Goal: Task Accomplishment & Management: Complete application form

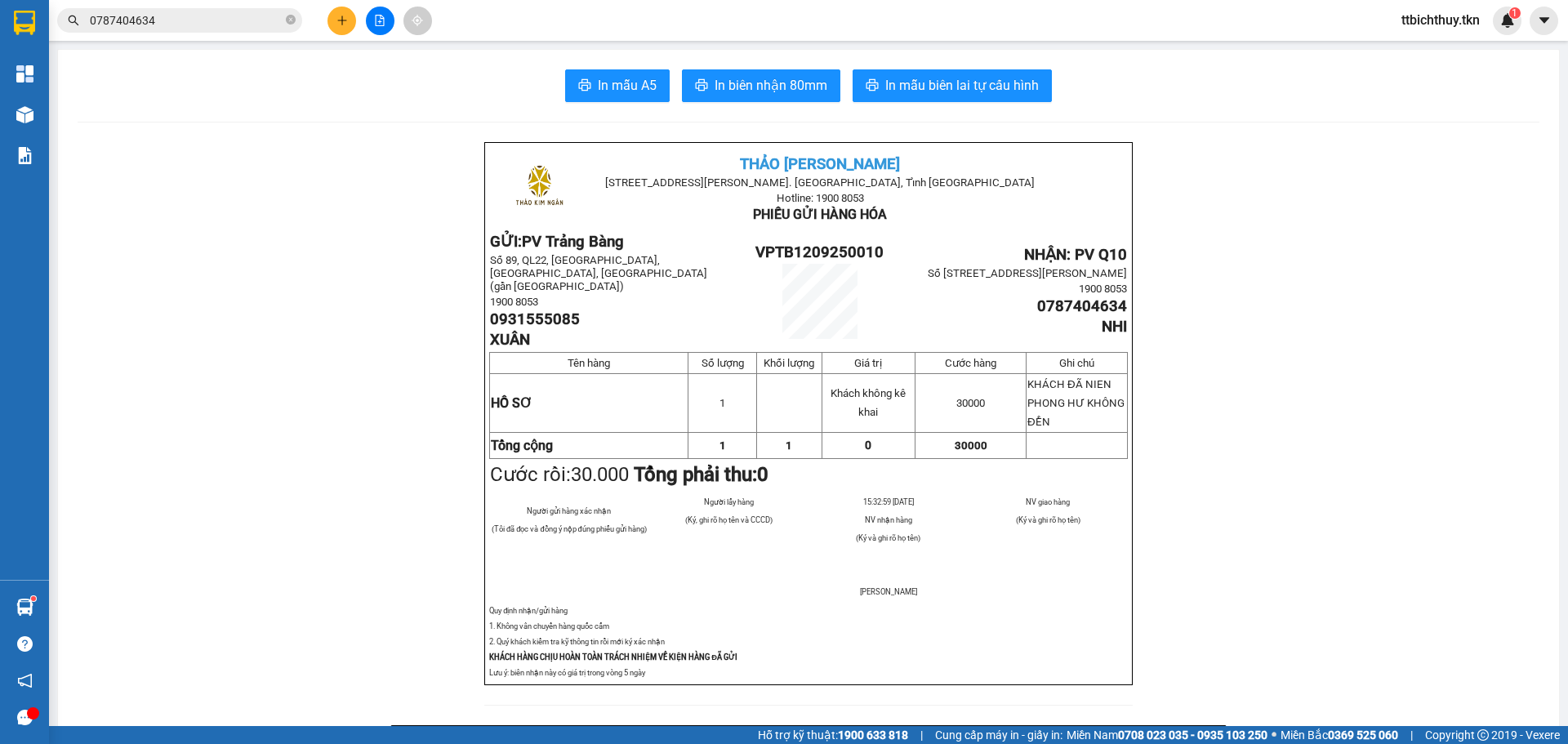
click at [231, 18] on input "0787404634" at bounding box center [186, 20] width 192 height 18
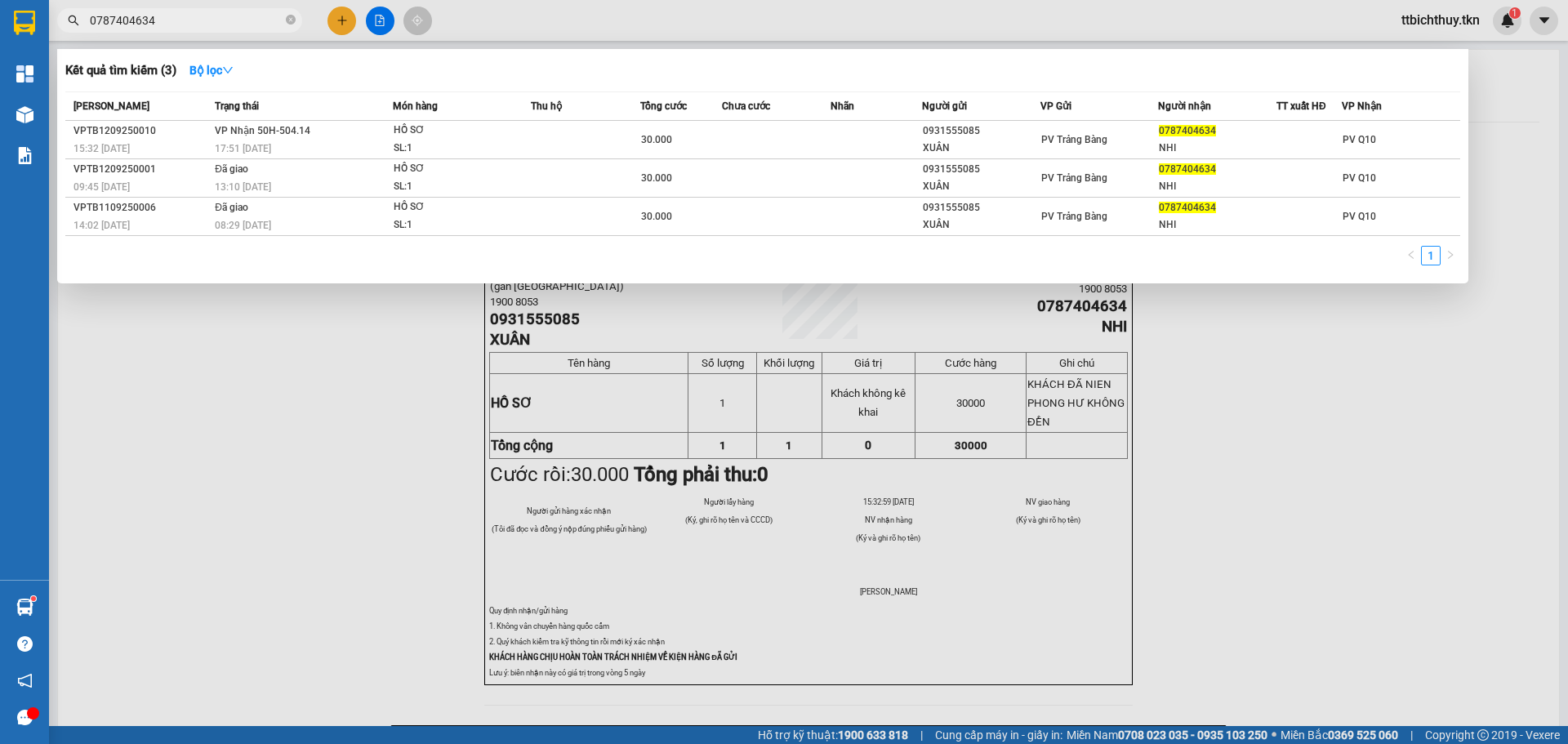
click at [231, 18] on input "0787404634" at bounding box center [186, 20] width 192 height 18
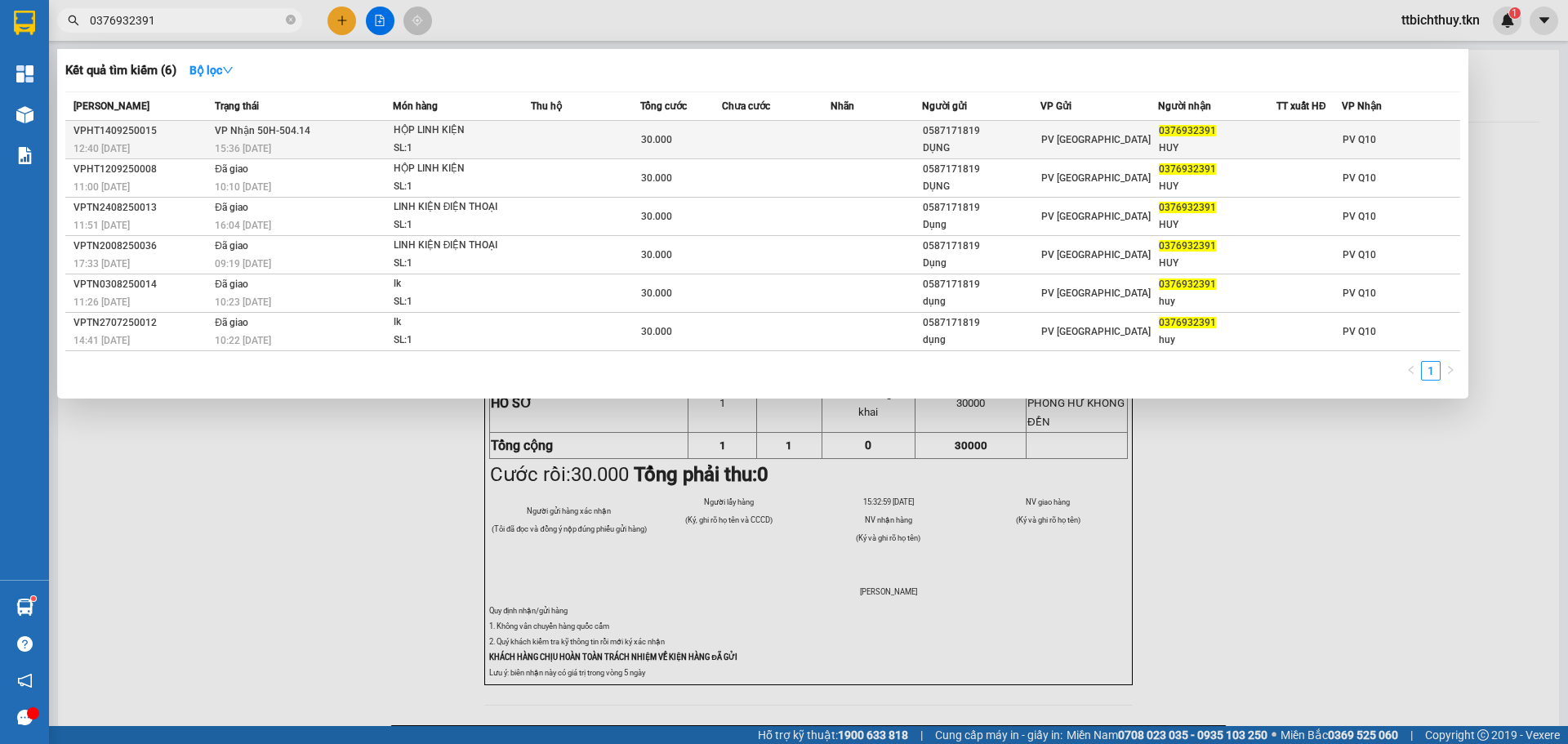
type input "0376932391"
click at [556, 127] on td at bounding box center [585, 140] width 110 height 38
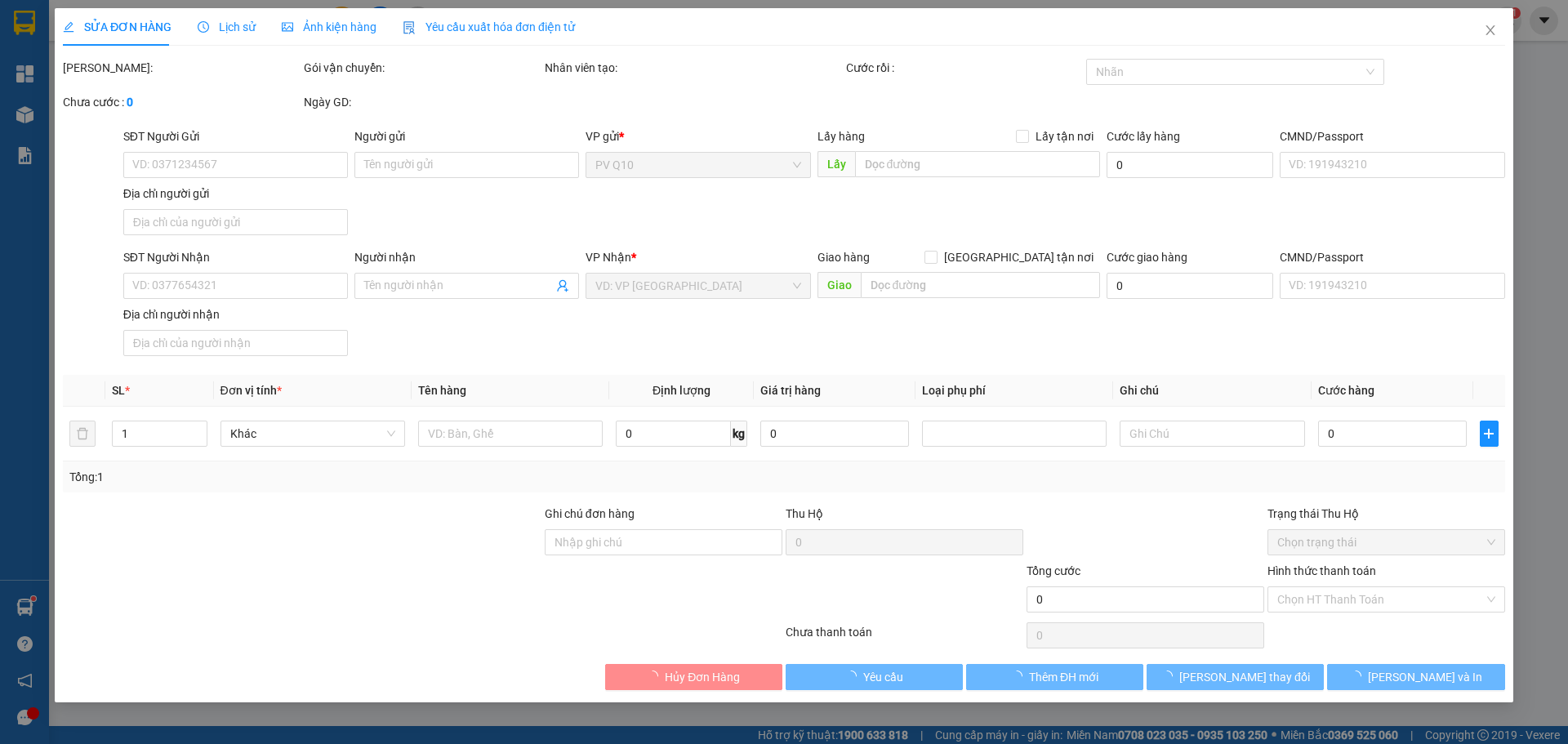
type input "0587171819"
type input "DỤNG"
type input "0376932391"
type input "HUY"
type input "30.000"
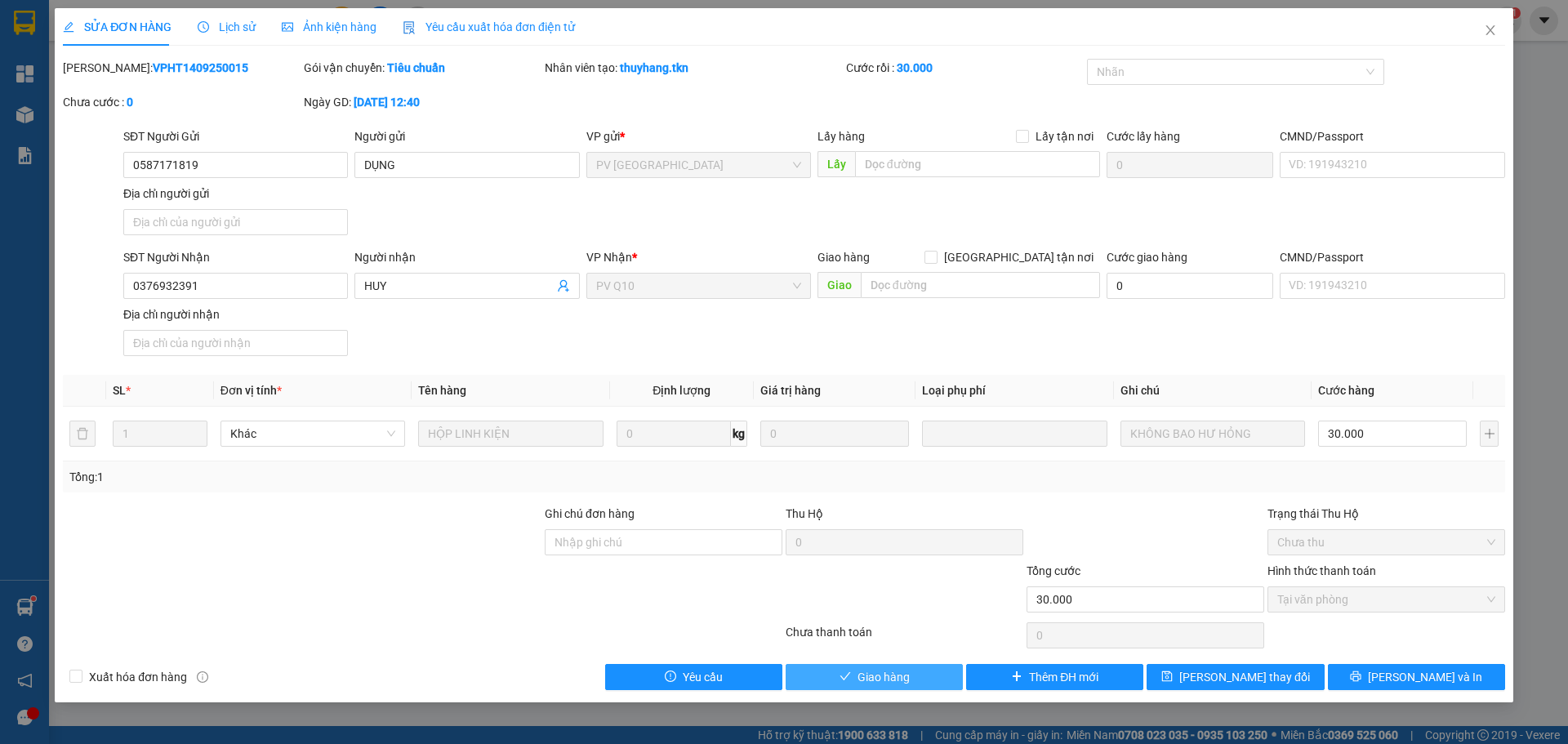
click at [913, 675] on button "Giao hàng" at bounding box center [874, 676] width 177 height 26
